Goal: Task Accomplishment & Management: Manage account settings

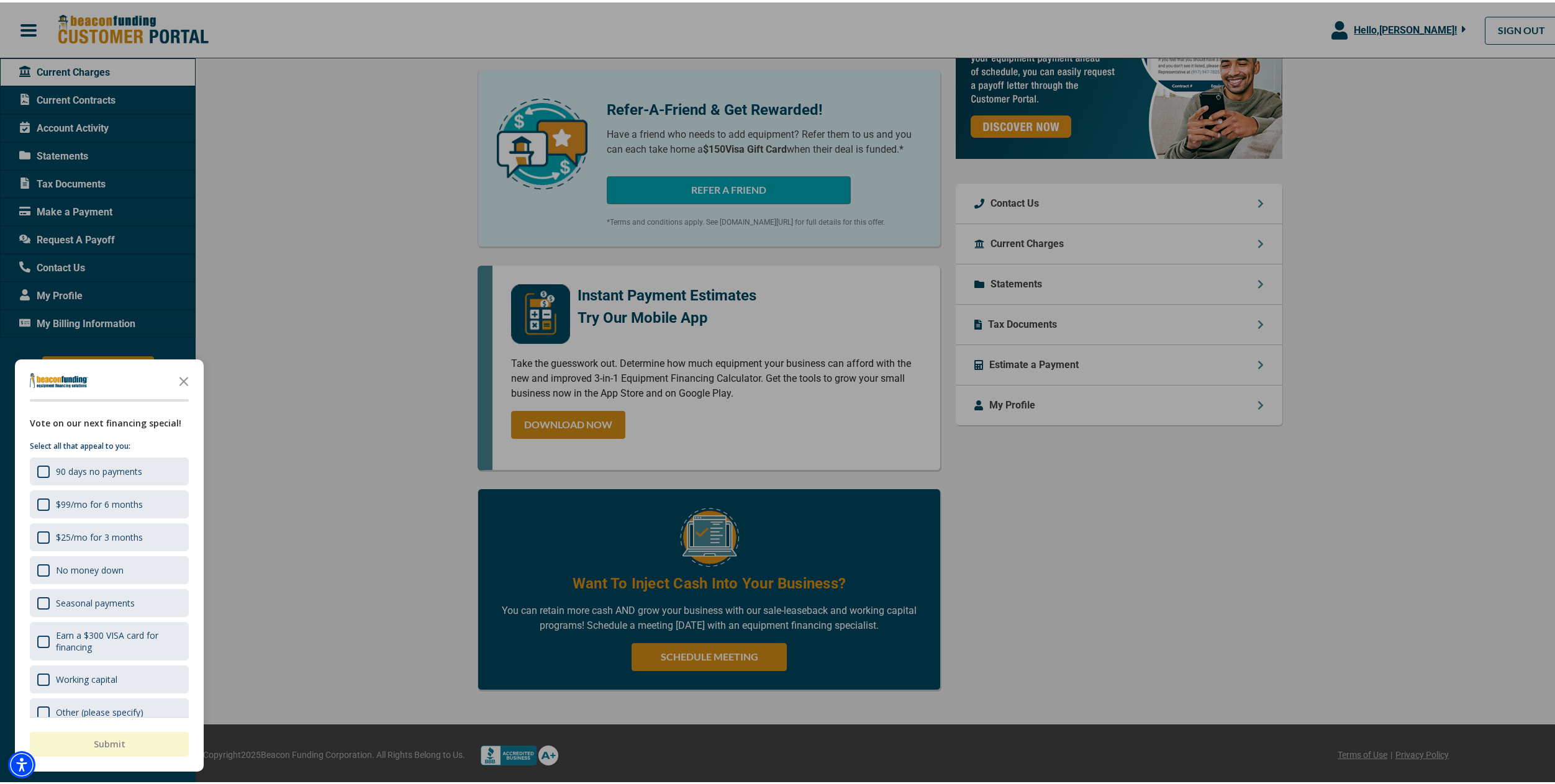
scroll to position [368, 0]
click at [186, 380] on icon "Close the survey" at bounding box center [183, 378] width 25 height 25
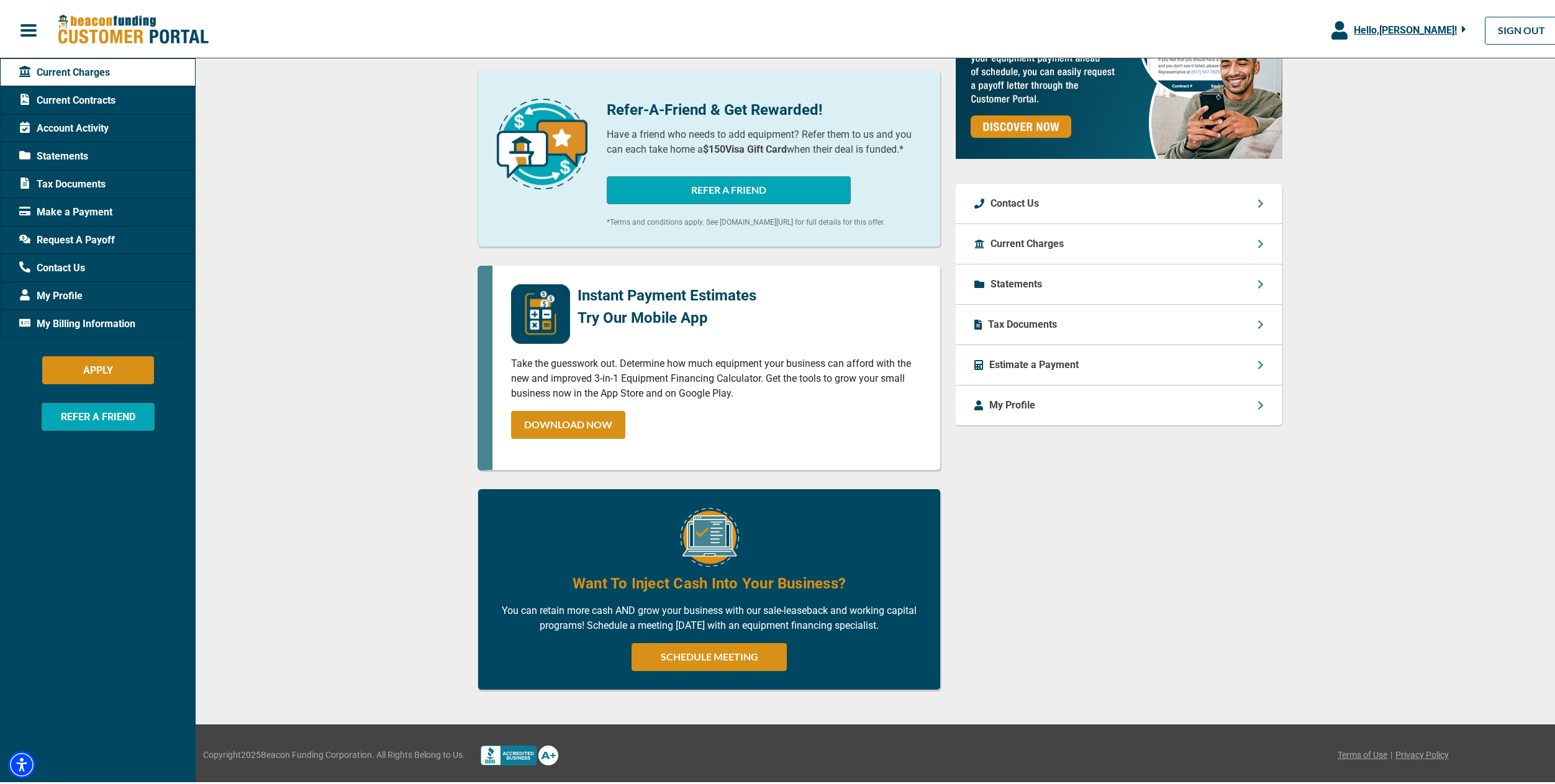
click at [990, 254] on div "Current Charges" at bounding box center [1119, 242] width 326 height 40
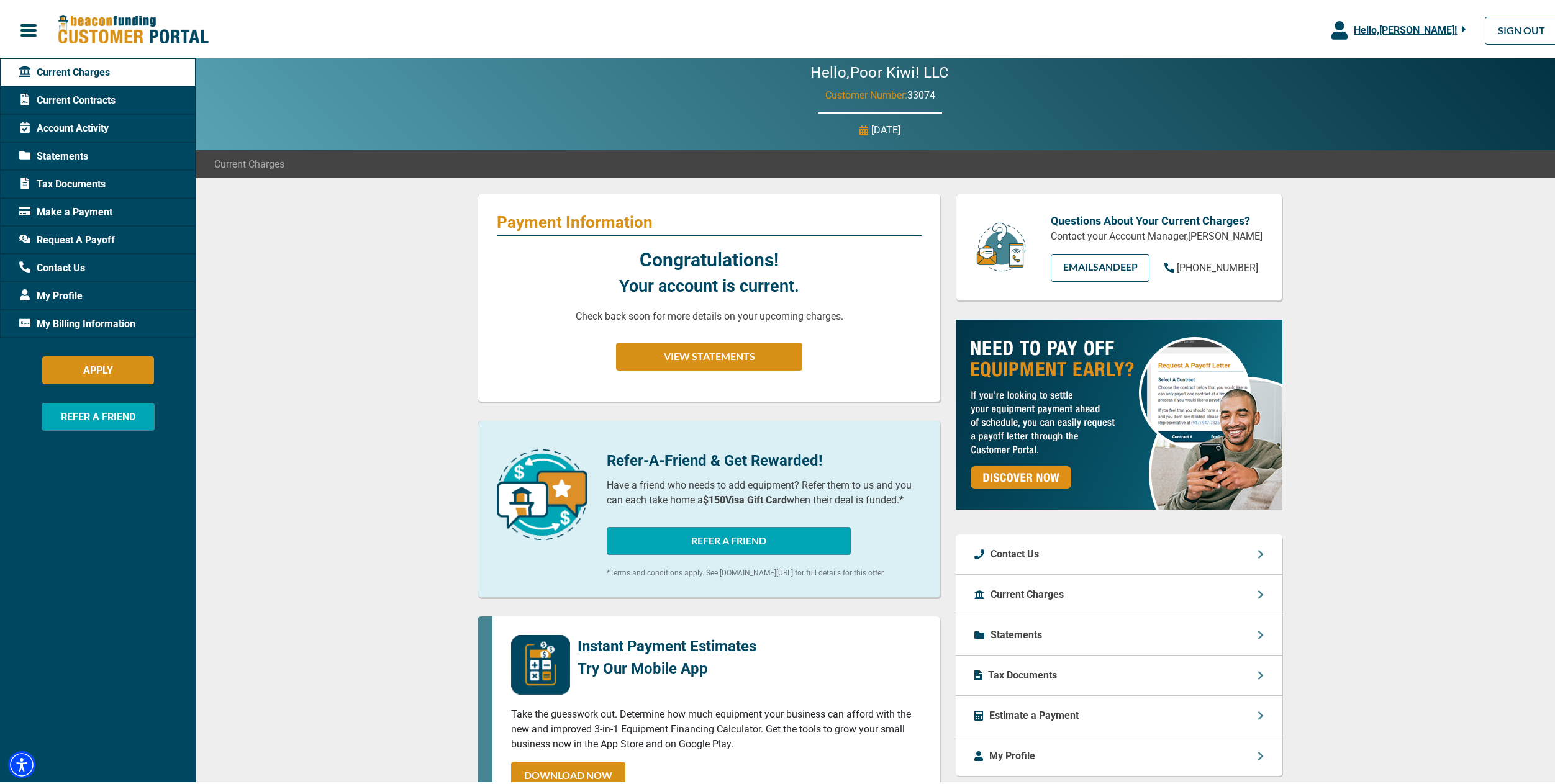
scroll to position [0, 0]
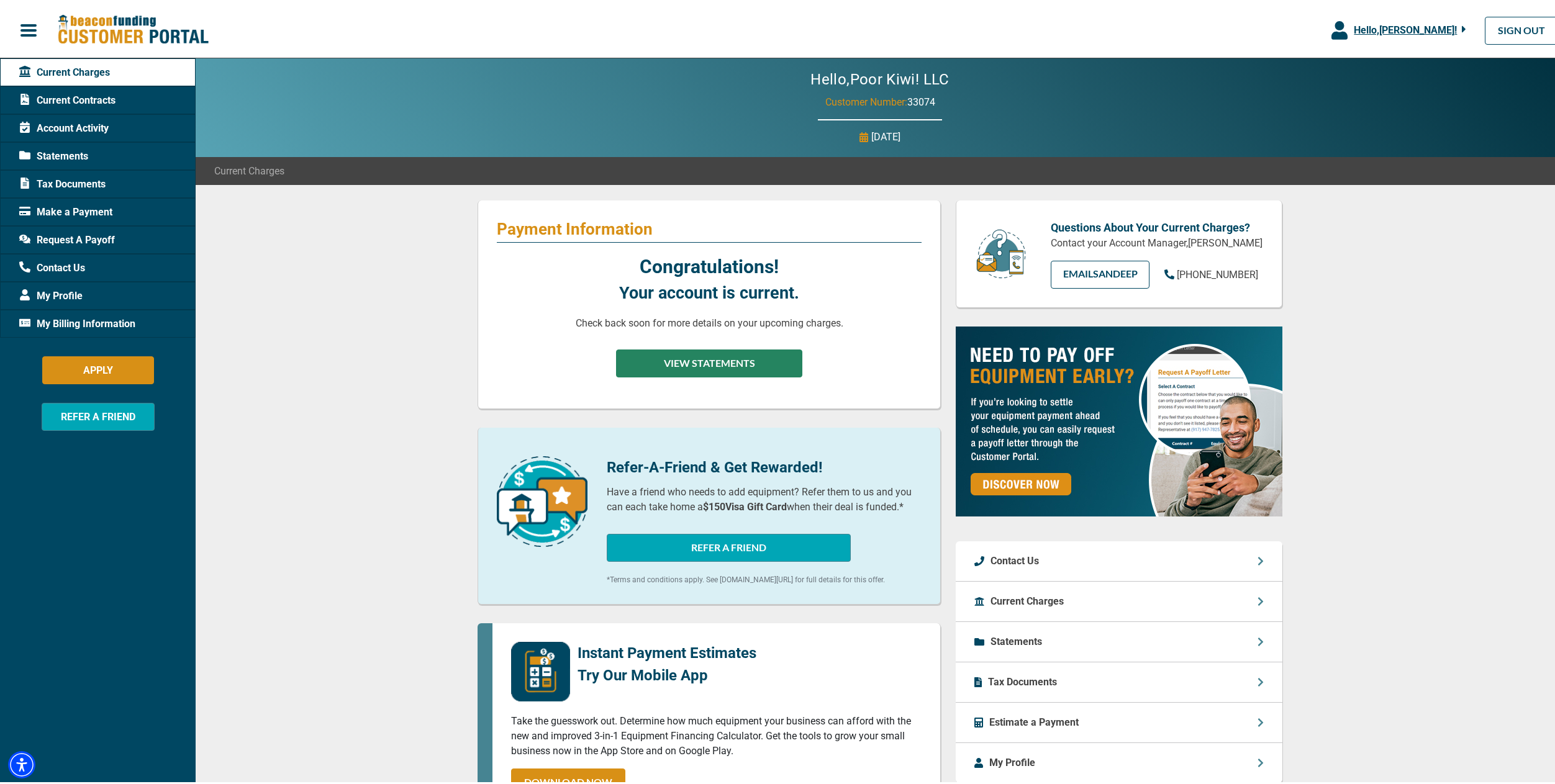
click at [680, 364] on button "VIEW STATEMENTS" at bounding box center [709, 361] width 186 height 28
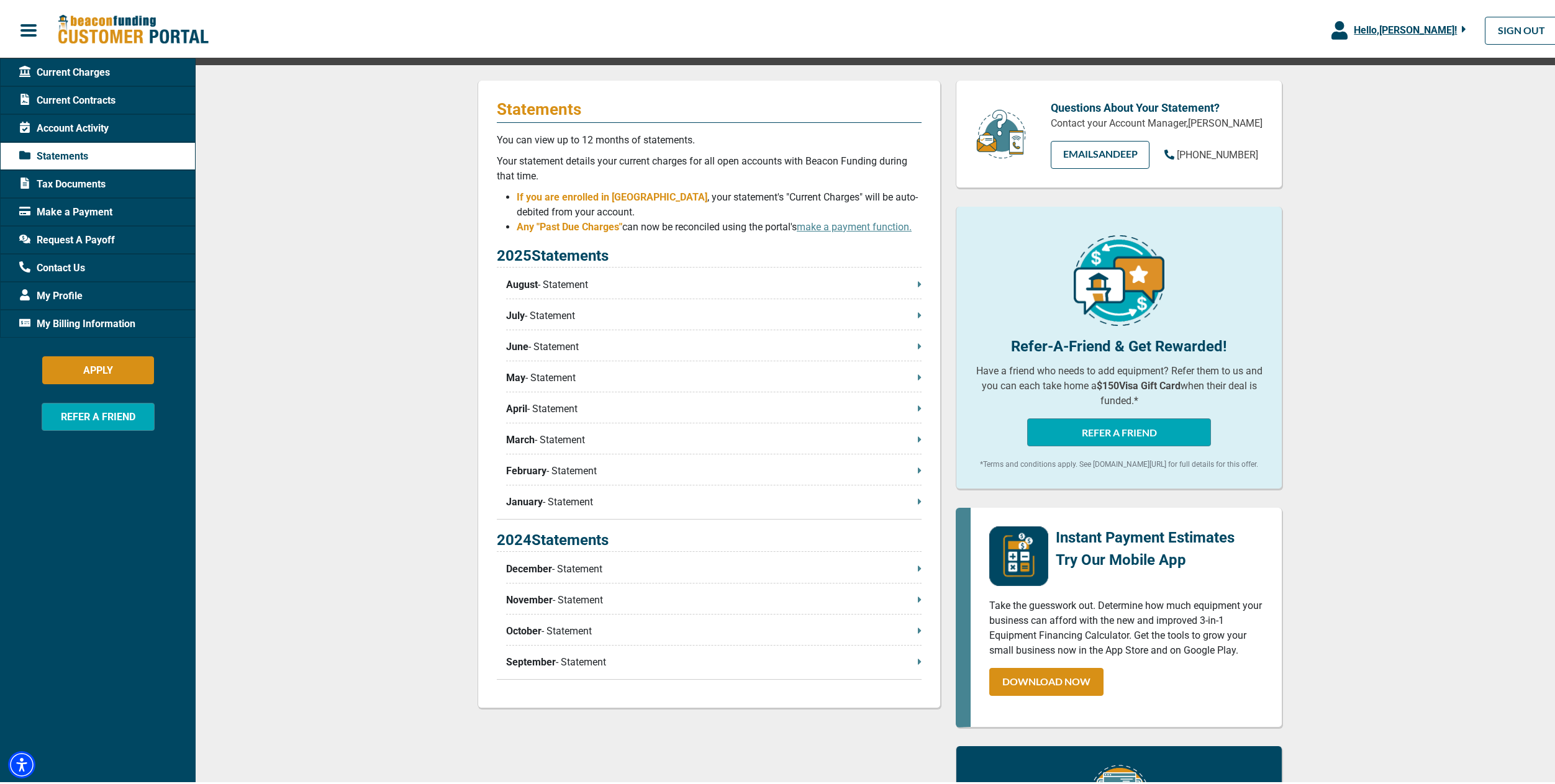
scroll to position [45, 0]
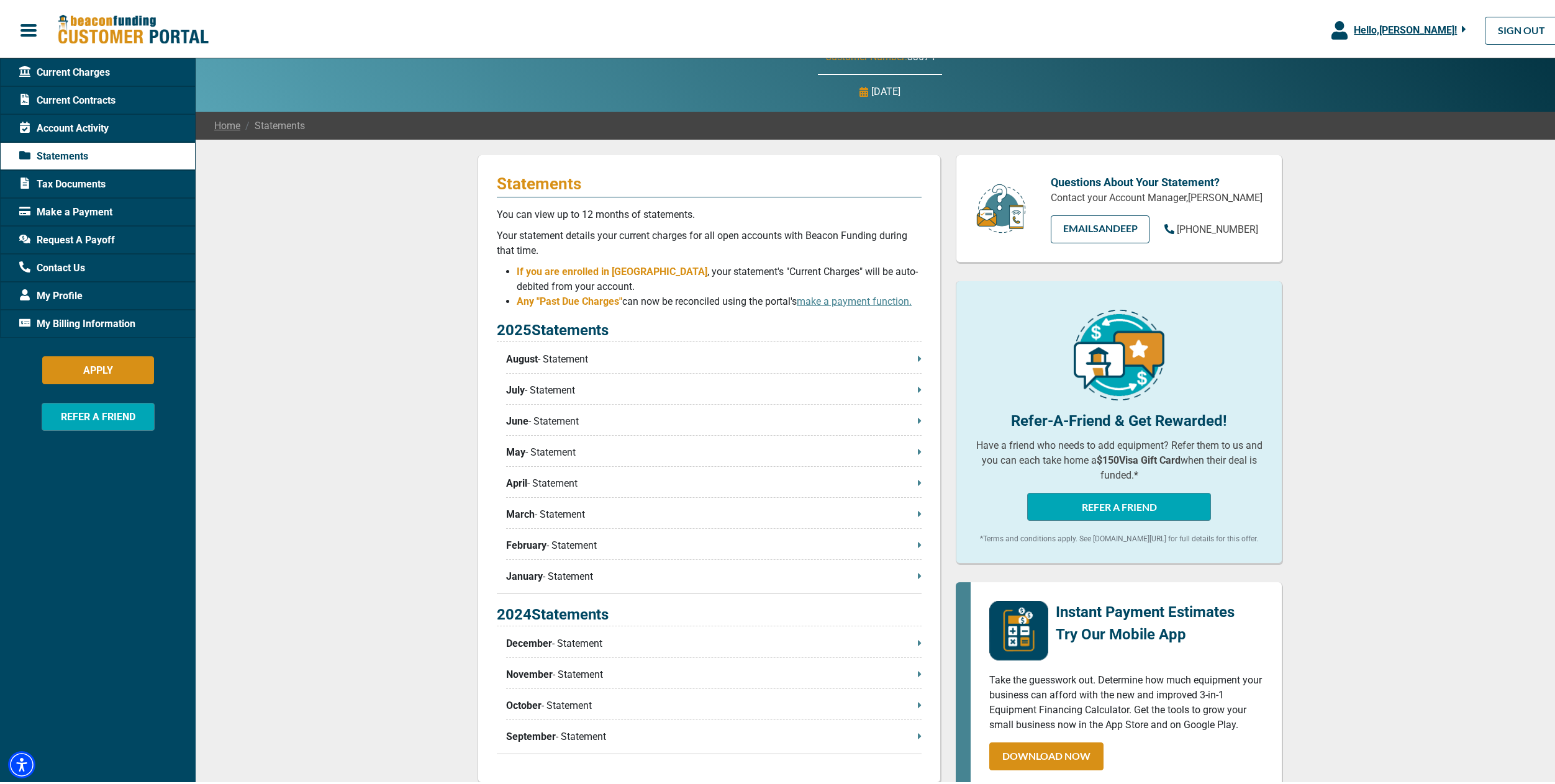
click at [60, 121] on span "Account Activity" at bounding box center [64, 126] width 89 height 15
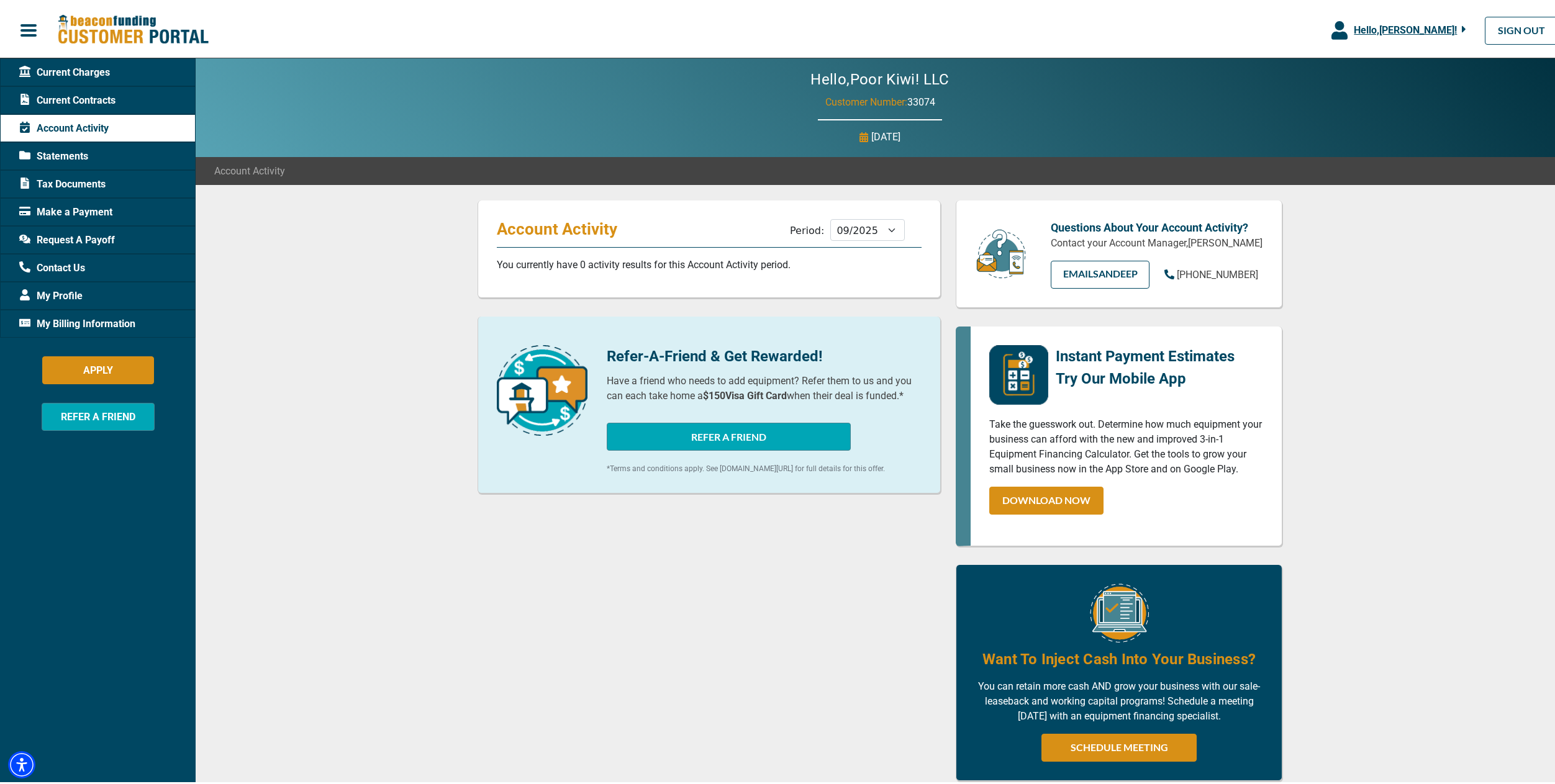
click at [55, 95] on span "Current Contracts" at bounding box center [67, 98] width 96 height 15
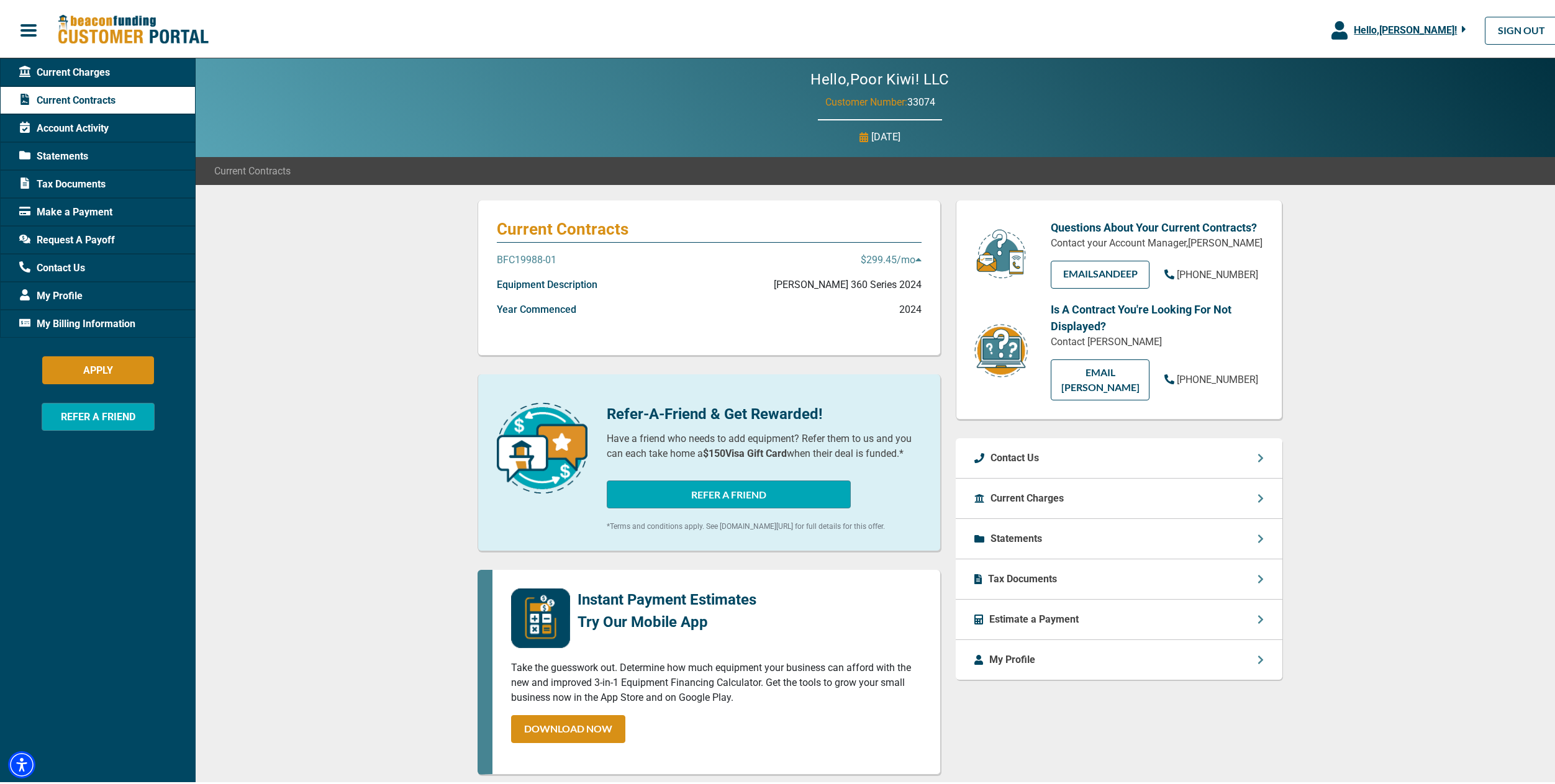
click at [517, 258] on p "BFC19988-01" at bounding box center [526, 258] width 60 height 15
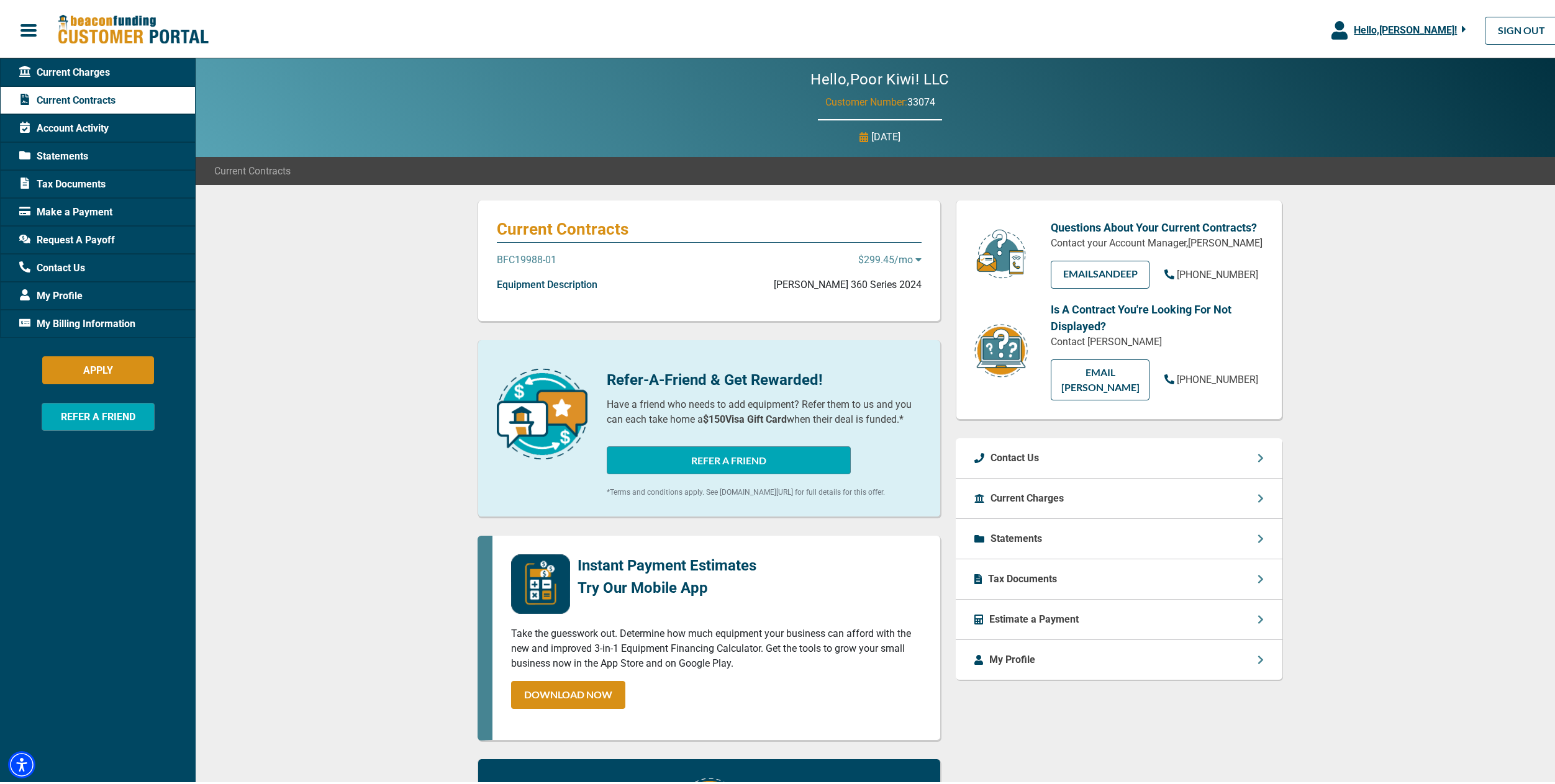
click at [517, 258] on p "BFC19988-01" at bounding box center [526, 258] width 60 height 15
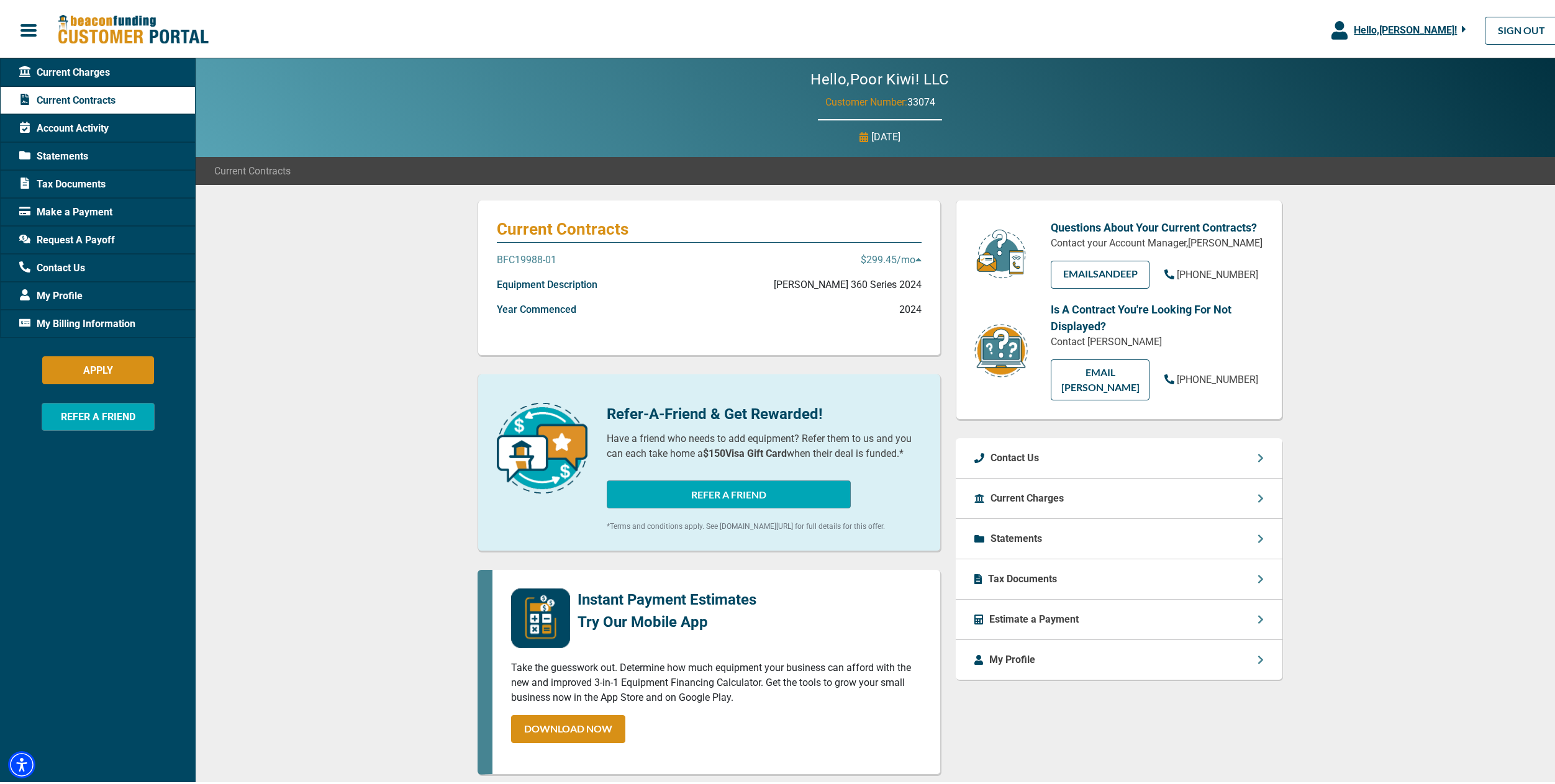
click at [998, 542] on p "Statements" at bounding box center [1016, 537] width 52 height 15
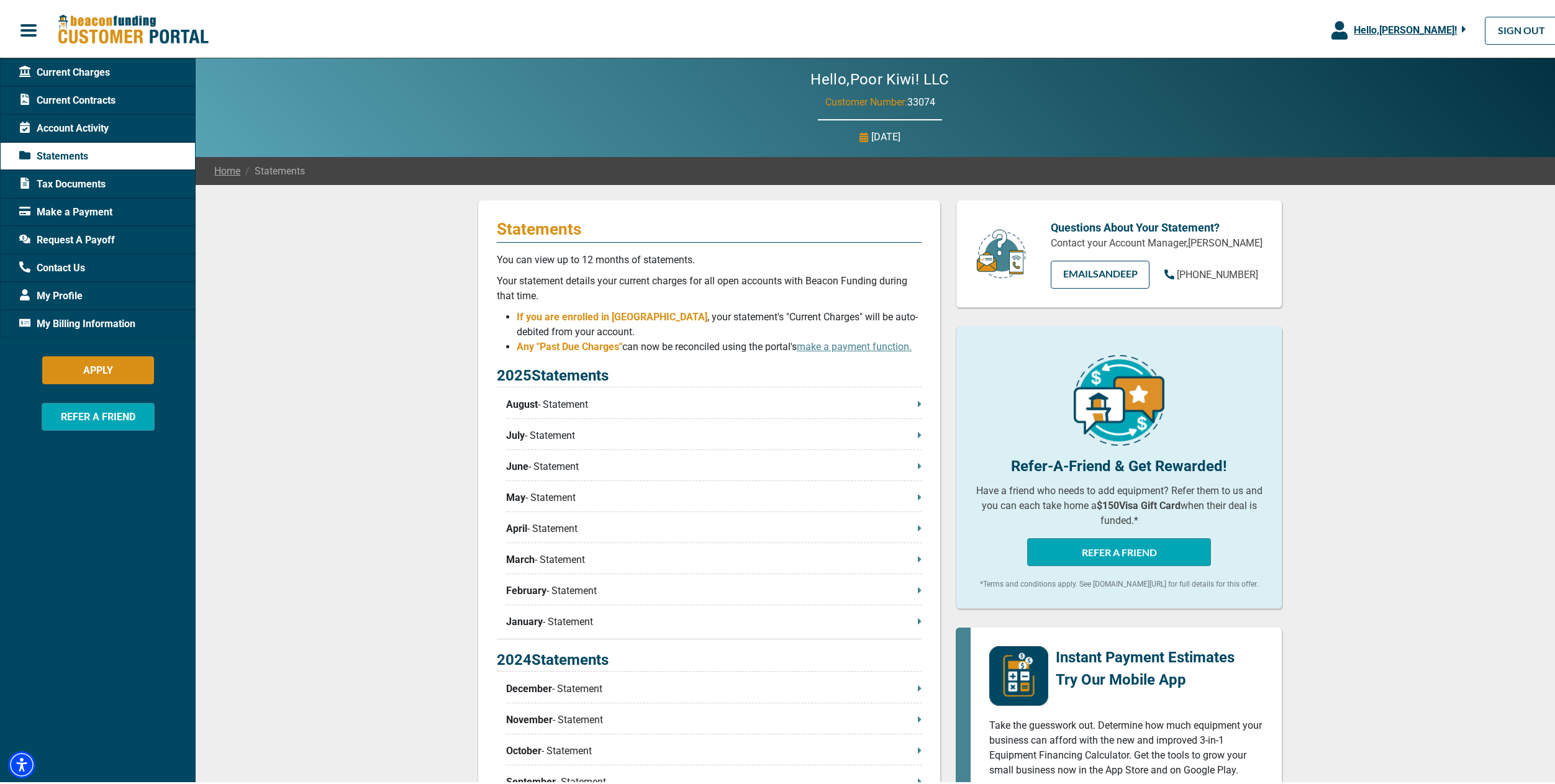
click at [548, 401] on p "August - Statement" at bounding box center [713, 402] width 415 height 15
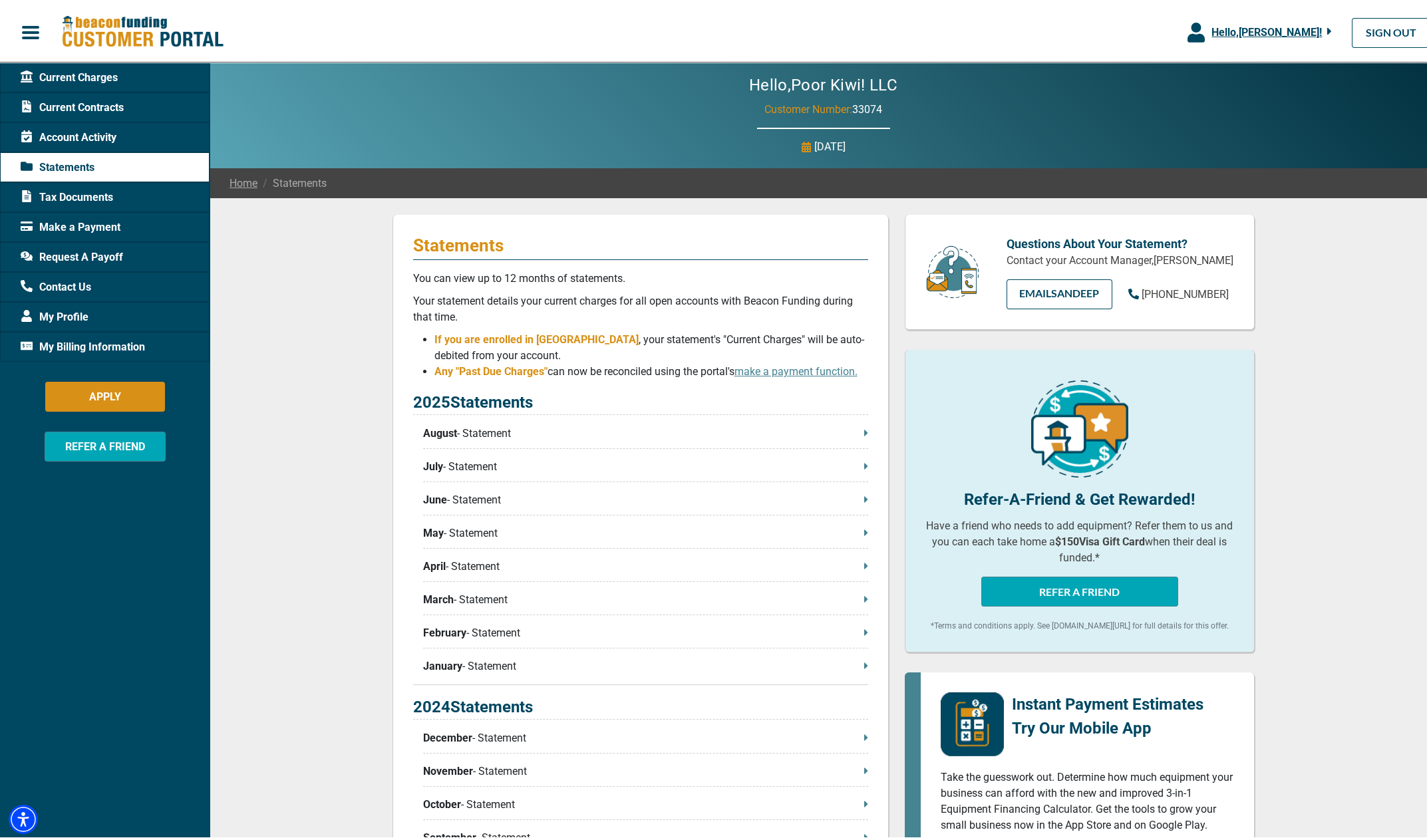
click at [60, 251] on span "Request A Payoff" at bounding box center [72, 255] width 103 height 16
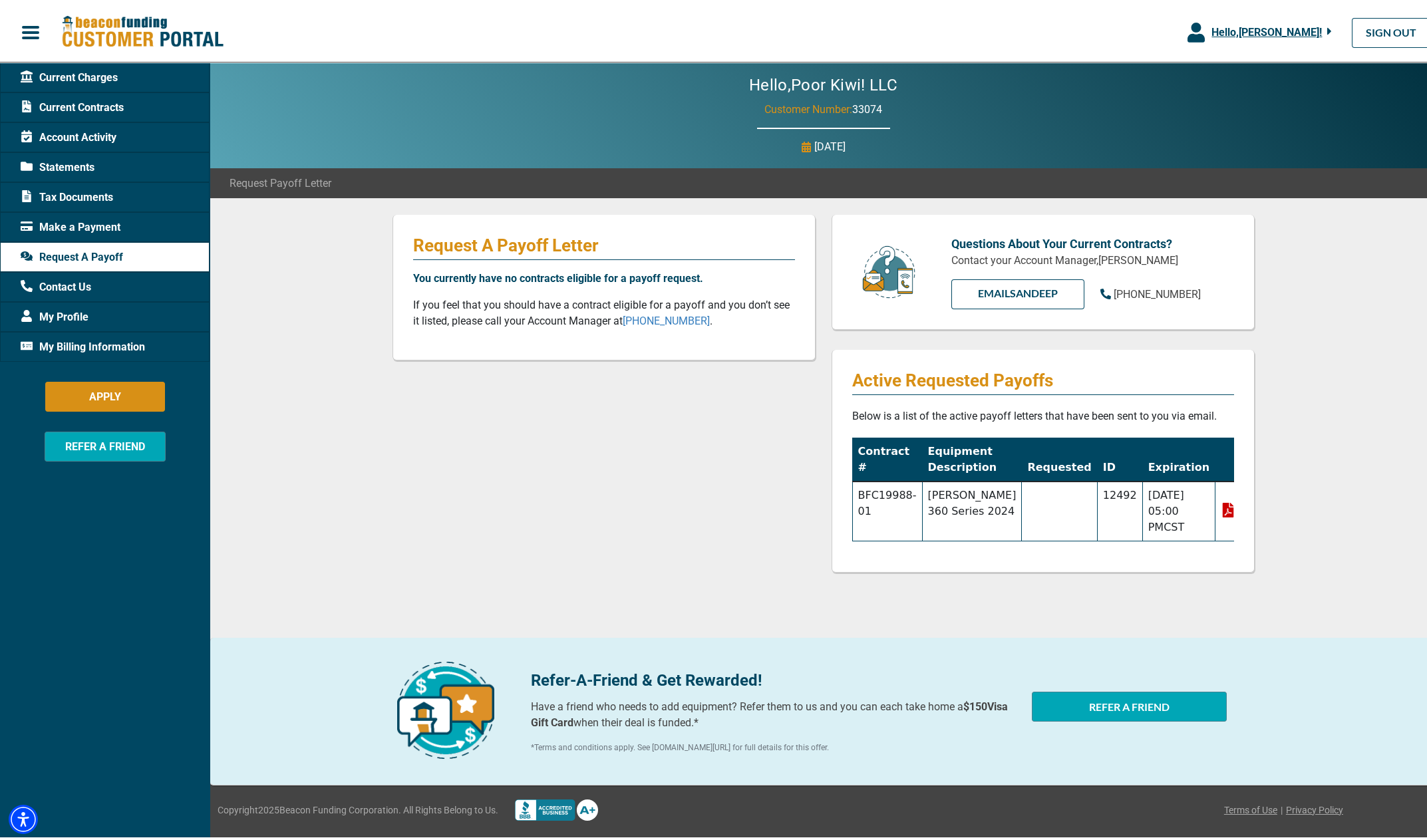
click at [1221, 509] on icon at bounding box center [1229, 507] width 15 height 15
click at [61, 136] on span "Account Activity" at bounding box center [69, 135] width 96 height 16
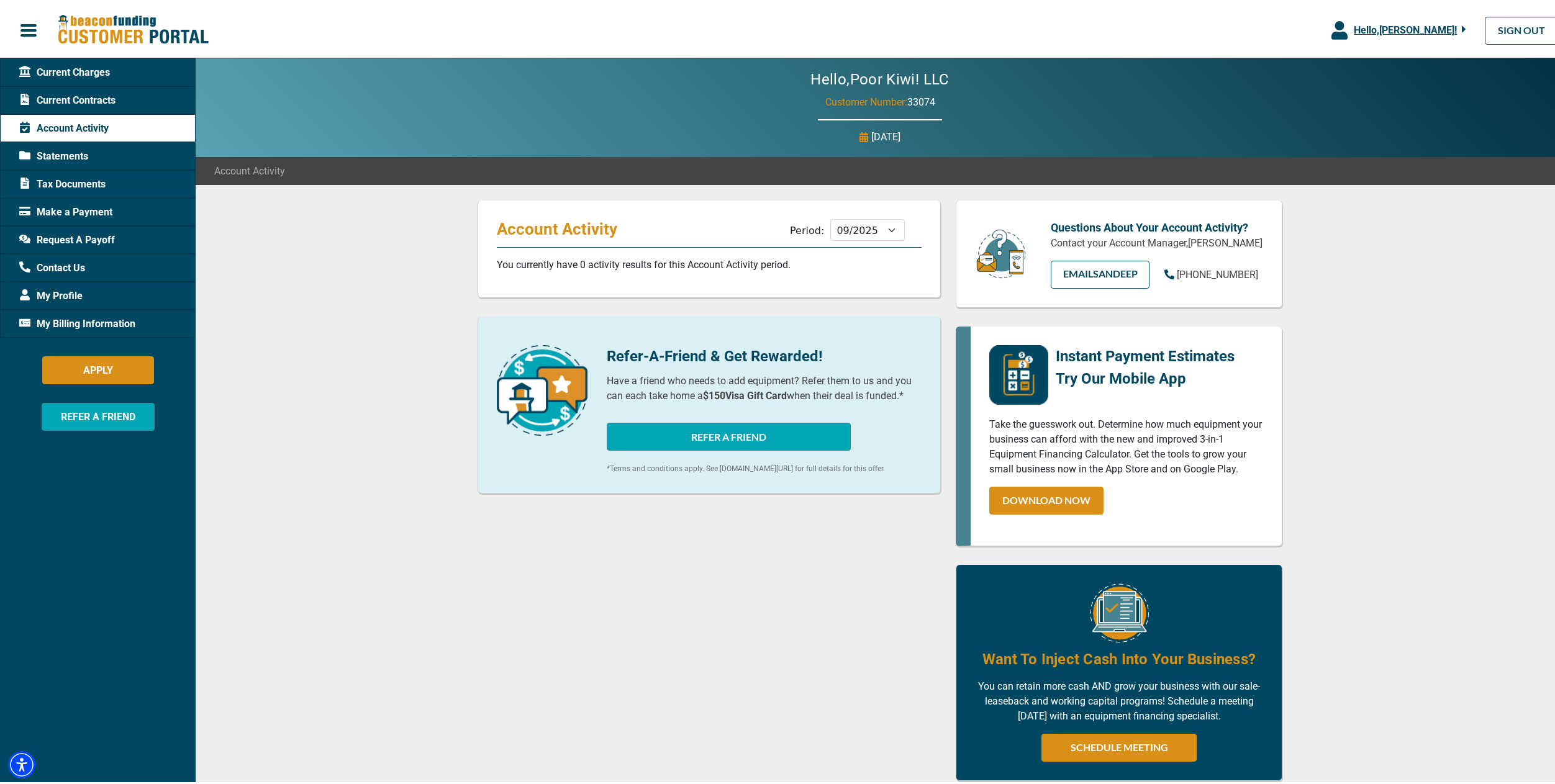
click at [72, 29] on img at bounding box center [133, 28] width 151 height 31
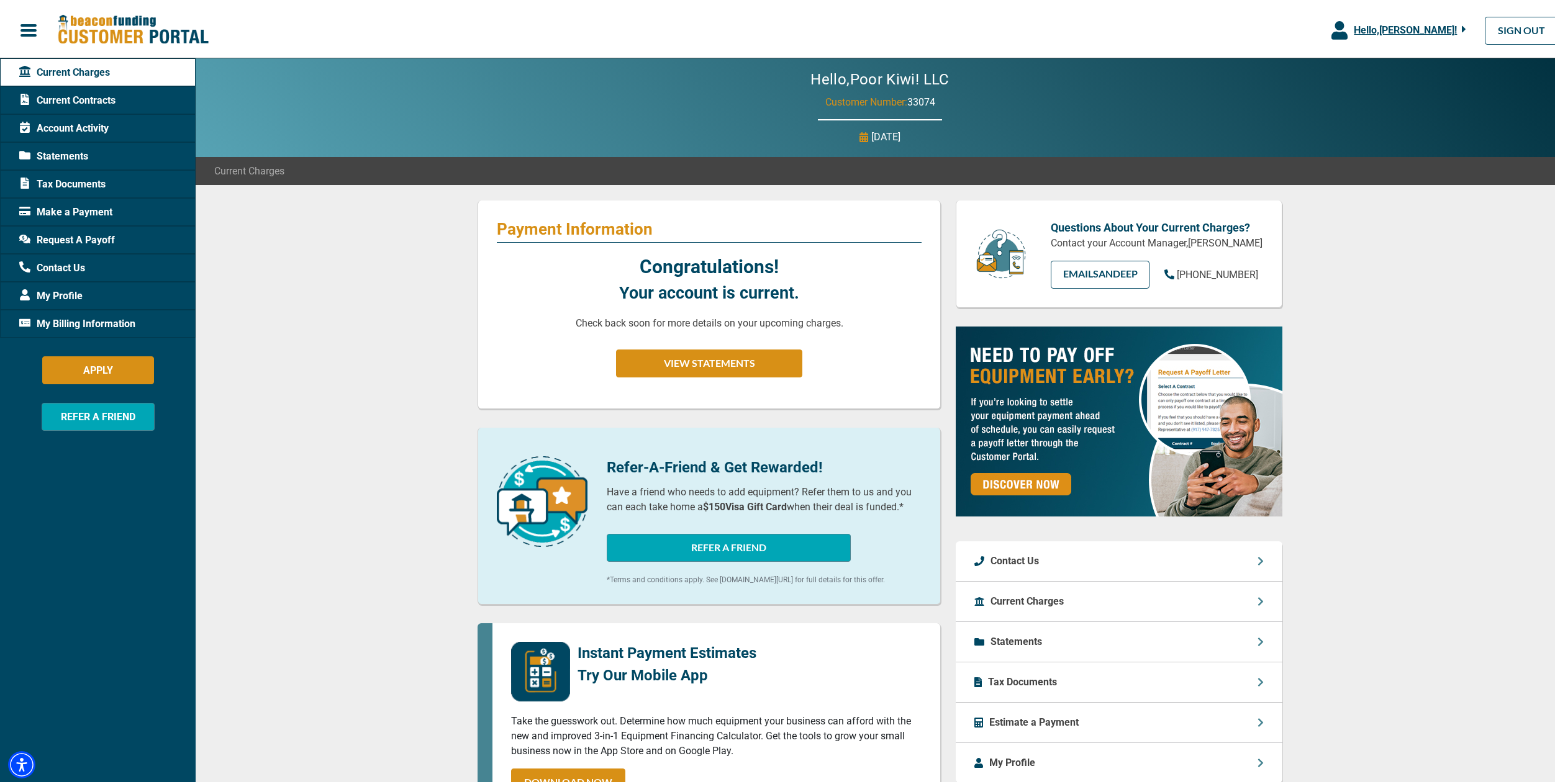
click at [41, 211] on span "Make a Payment" at bounding box center [66, 210] width 93 height 15
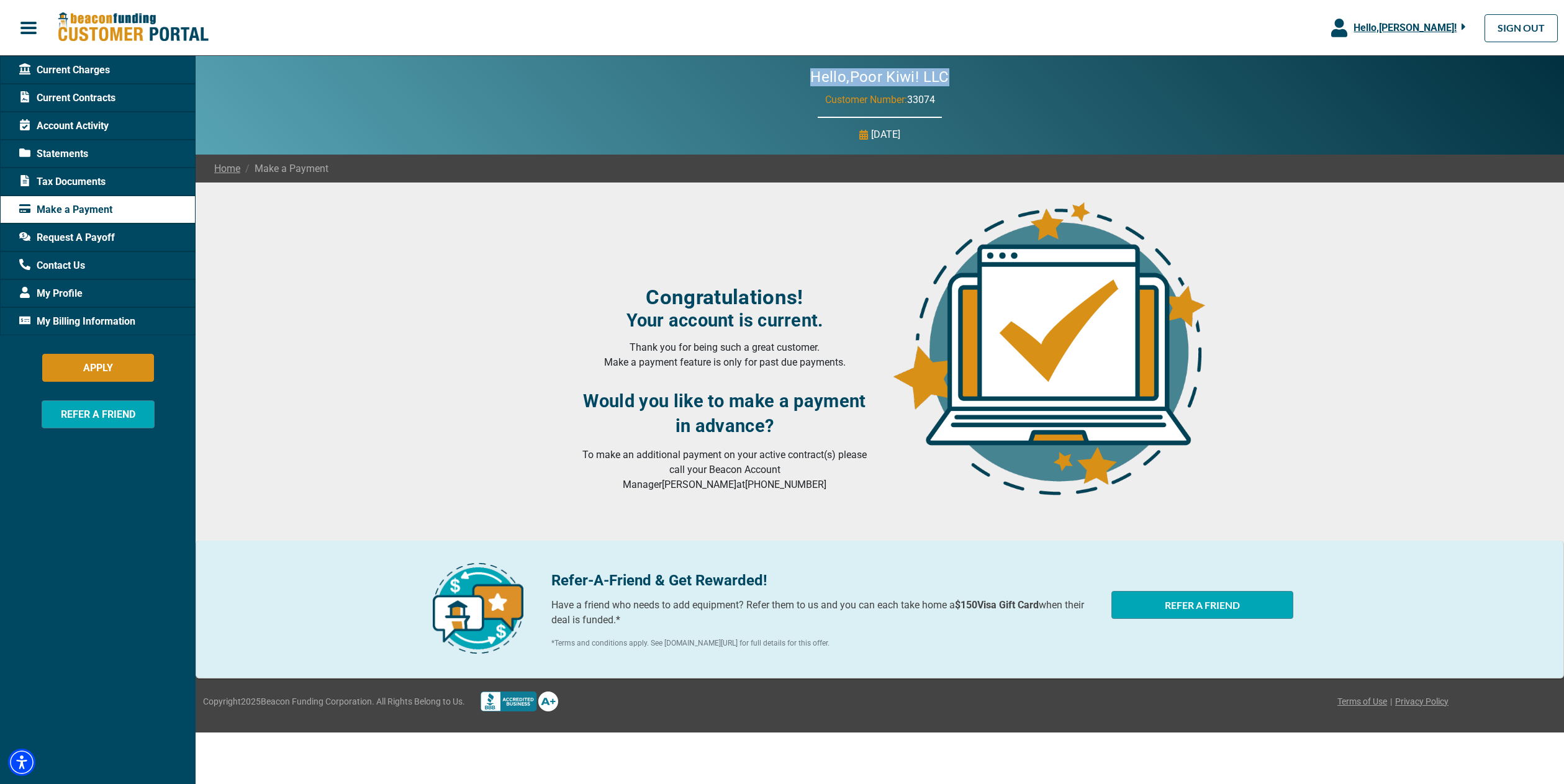
drag, startPoint x: 813, startPoint y: 76, endPoint x: 945, endPoint y: 80, distance: 132.1
click at [945, 80] on h2 "Hello, Poor [PERSON_NAME]! LLC" at bounding box center [879, 77] width 213 height 18
drag, startPoint x: 946, startPoint y: 135, endPoint x: 815, endPoint y: 134, distance: 131.0
click at [816, 134] on div "Hello, Poor [PERSON_NAME]! LLC Customer Number: 33074 [DATE]" at bounding box center [879, 105] width 1368 height 99
click at [777, 127] on div "Hello, Poor [PERSON_NAME]! LLC Customer Number: 33074 [DATE]" at bounding box center [879, 105] width 1368 height 99
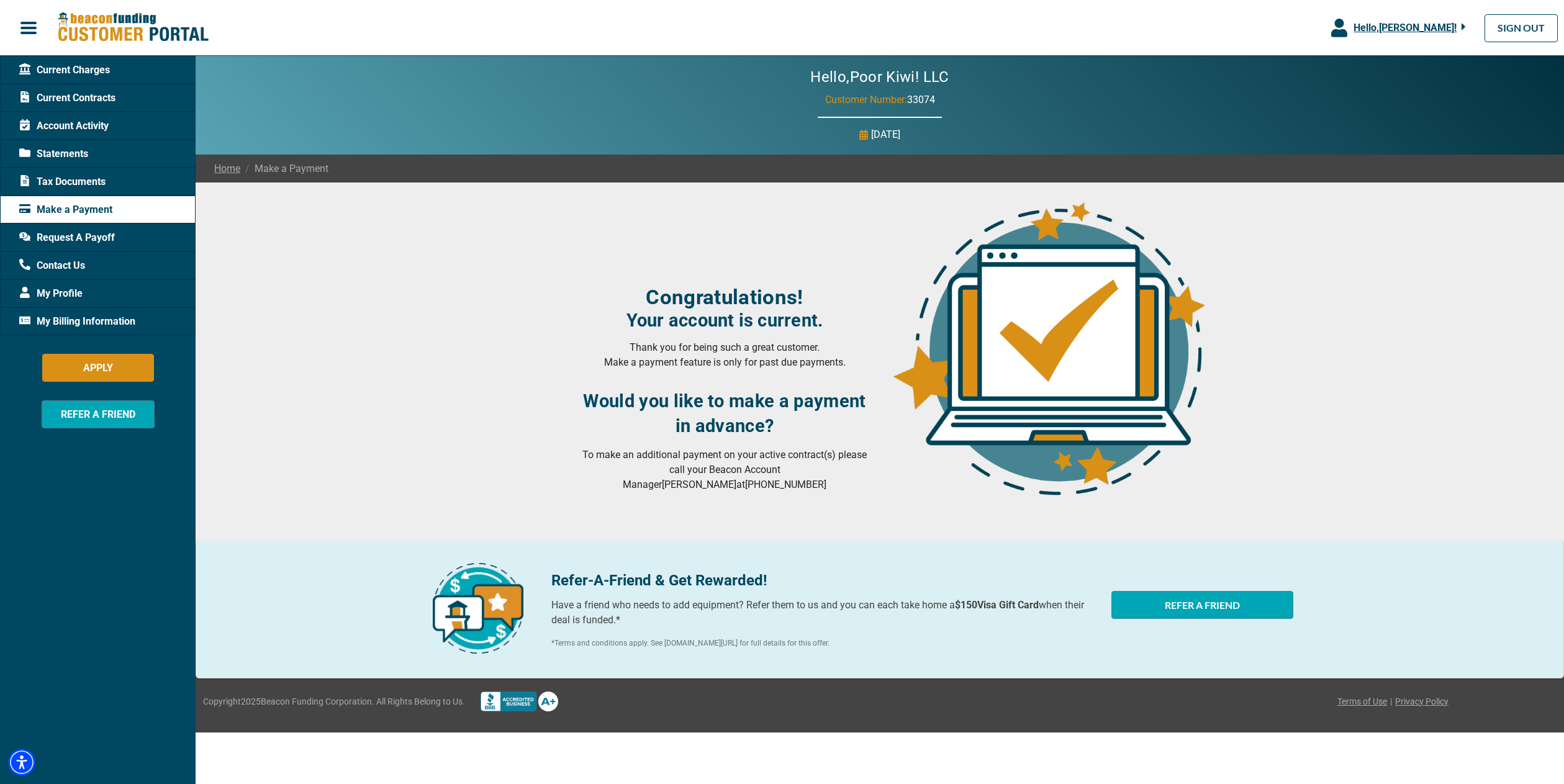
click at [67, 211] on span "Make a Payment" at bounding box center [66, 210] width 93 height 15
drag, startPoint x: 630, startPoint y: 347, endPoint x: 852, endPoint y: 359, distance: 222.3
click at [852, 359] on p "Thank you for being such a great customer. Make a payment feature is only for p…" at bounding box center [724, 355] width 295 height 30
click at [753, 363] on p "Thank you for being such a great customer. Make a payment feature is only for p…" at bounding box center [724, 355] width 295 height 30
click at [590, 397] on h3 "Would you like to make a payment in advance?" at bounding box center [724, 413] width 295 height 50
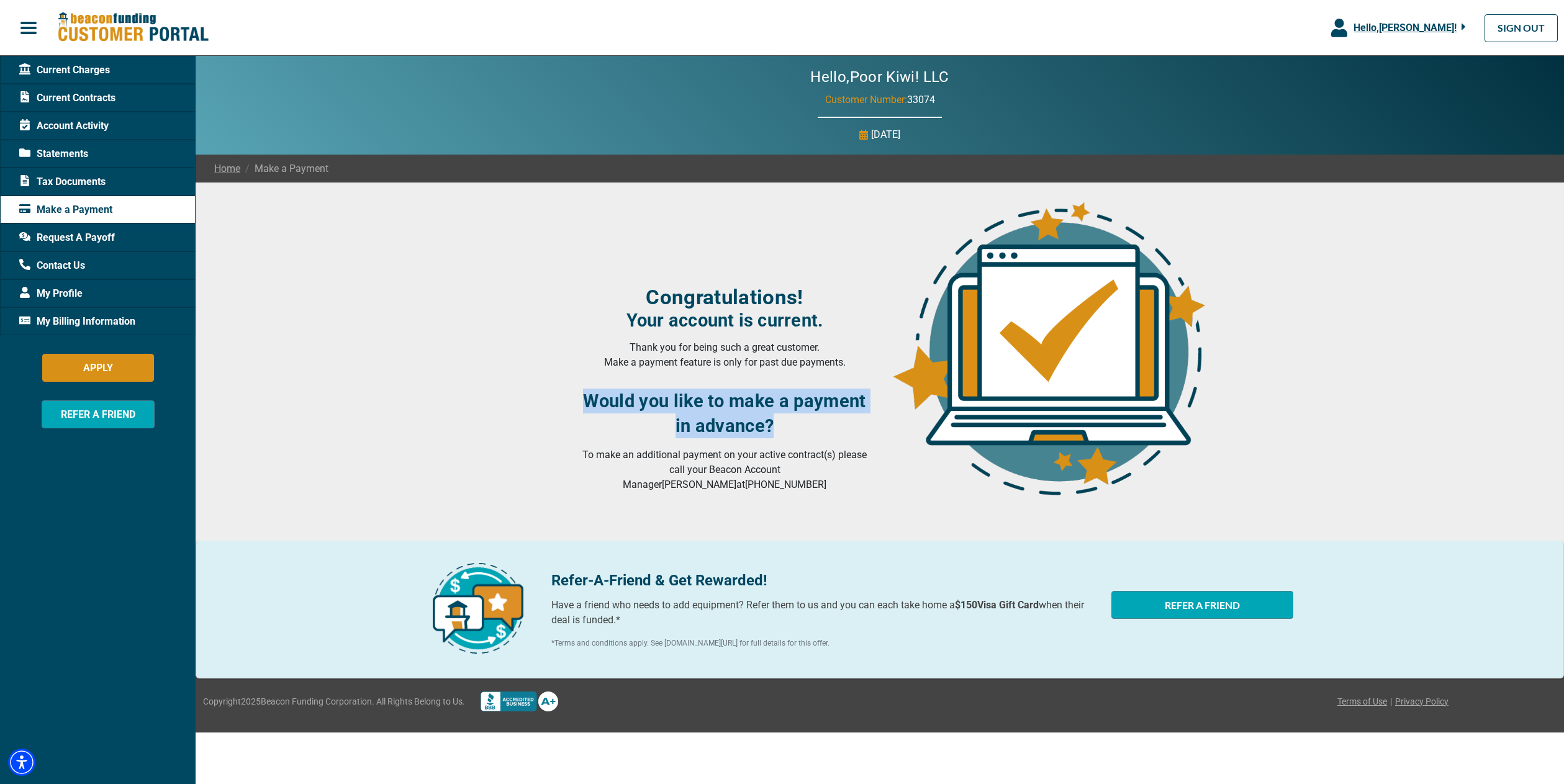
drag, startPoint x: 586, startPoint y: 398, endPoint x: 862, endPoint y: 416, distance: 276.6
click at [862, 416] on h3 "Would you like to make a payment in advance?" at bounding box center [724, 413] width 295 height 50
click at [695, 452] on p "To make an additional payment on your active contract(s) please call your Beaco…" at bounding box center [724, 470] width 295 height 45
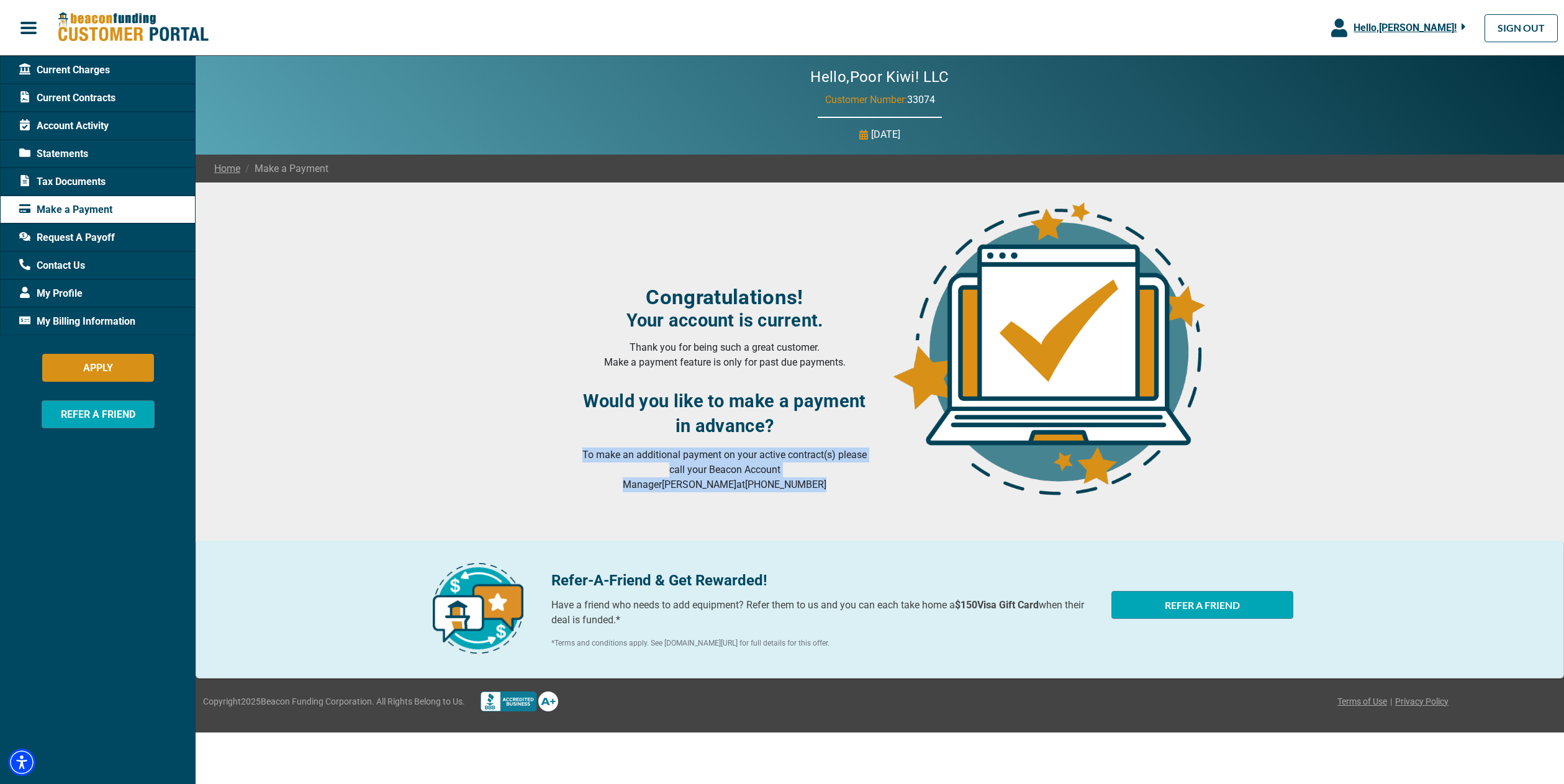
drag, startPoint x: 583, startPoint y: 454, endPoint x: 868, endPoint y: 479, distance: 286.1
click at [868, 479] on p "To make an additional payment on your active contract(s) please call your Beaco…" at bounding box center [724, 470] width 295 height 45
click at [750, 443] on div "Congratulations! Your account is current. Thank you for being such a great cust…" at bounding box center [724, 388] width 295 height 207
click at [678, 379] on div "Congratulations! Your account is current. Thank you for being such a great cust…" at bounding box center [724, 388] width 295 height 207
